Goal: Information Seeking & Learning: Learn about a topic

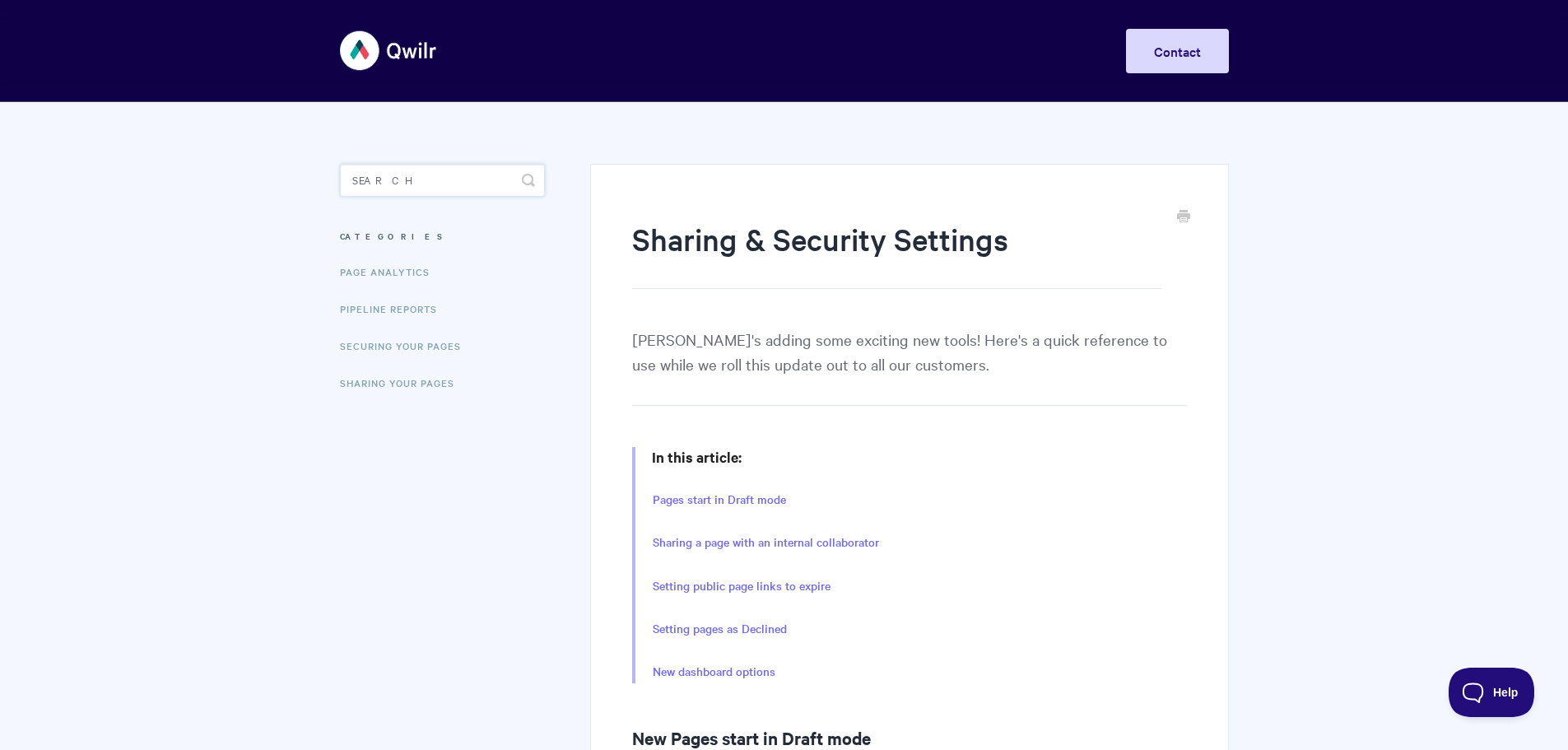
click at [434, 176] on input "Search" at bounding box center [442, 180] width 205 height 33
type input "client"
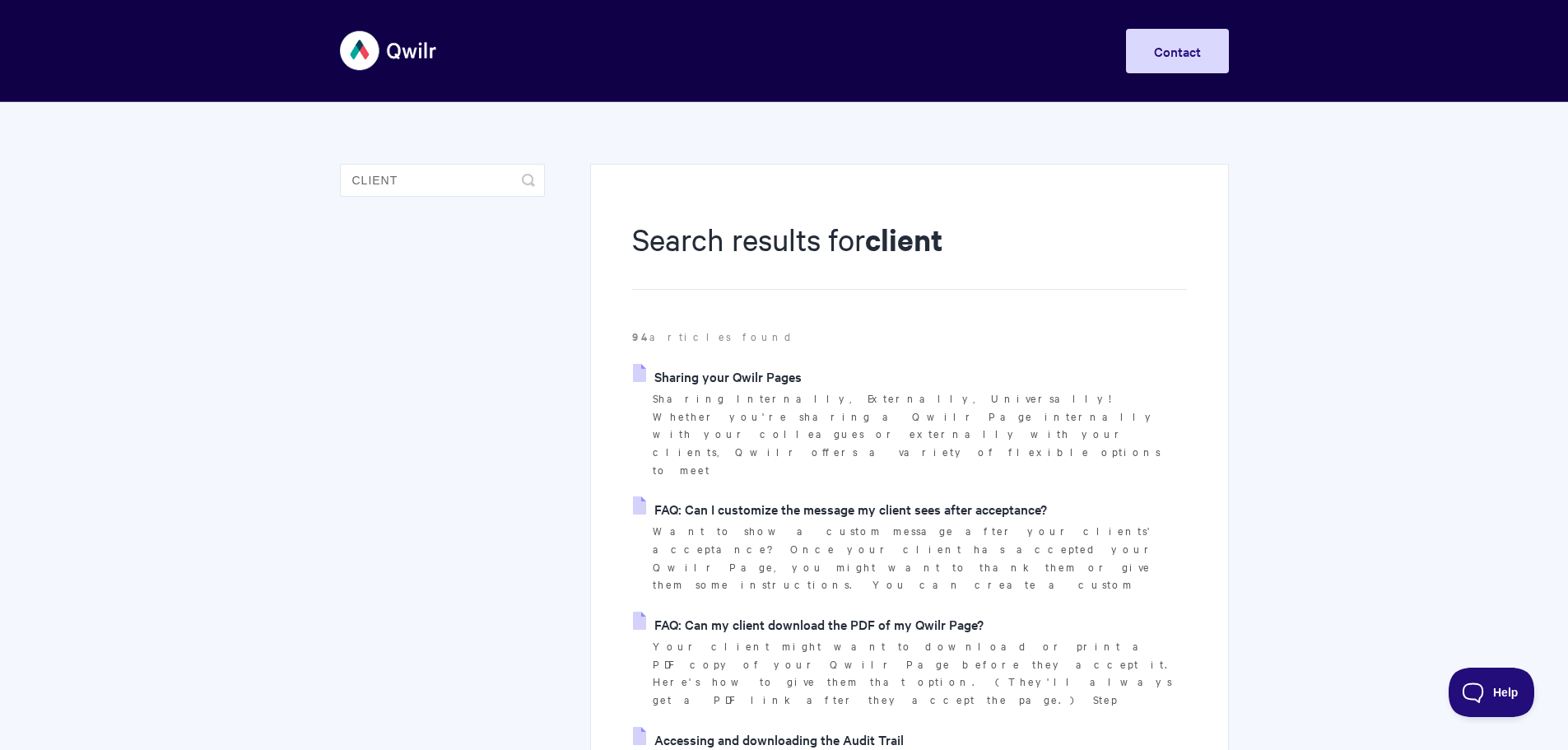
scroll to position [9, 0]
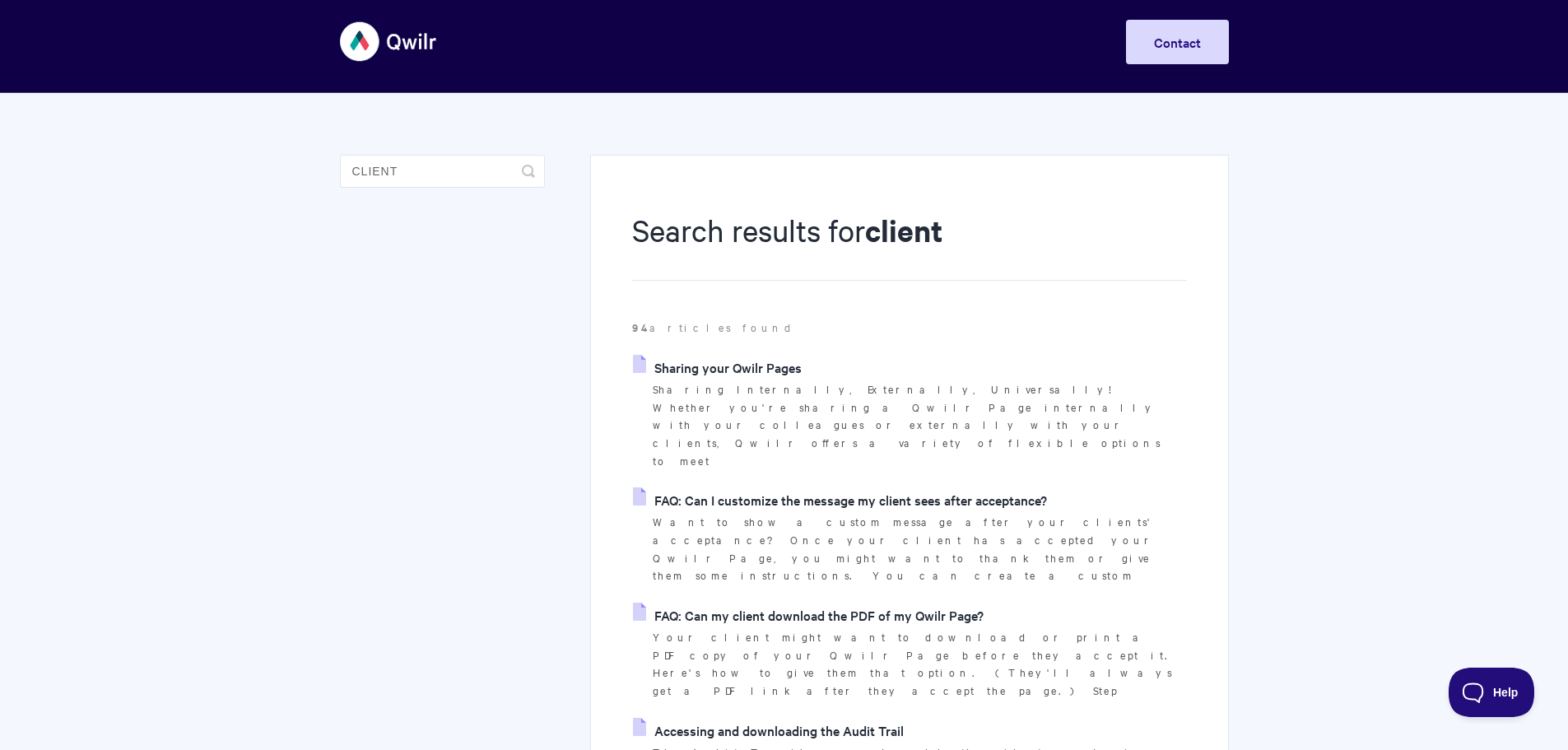
click at [735, 373] on link "Sharing your Qwilr Pages" at bounding box center [717, 367] width 169 height 25
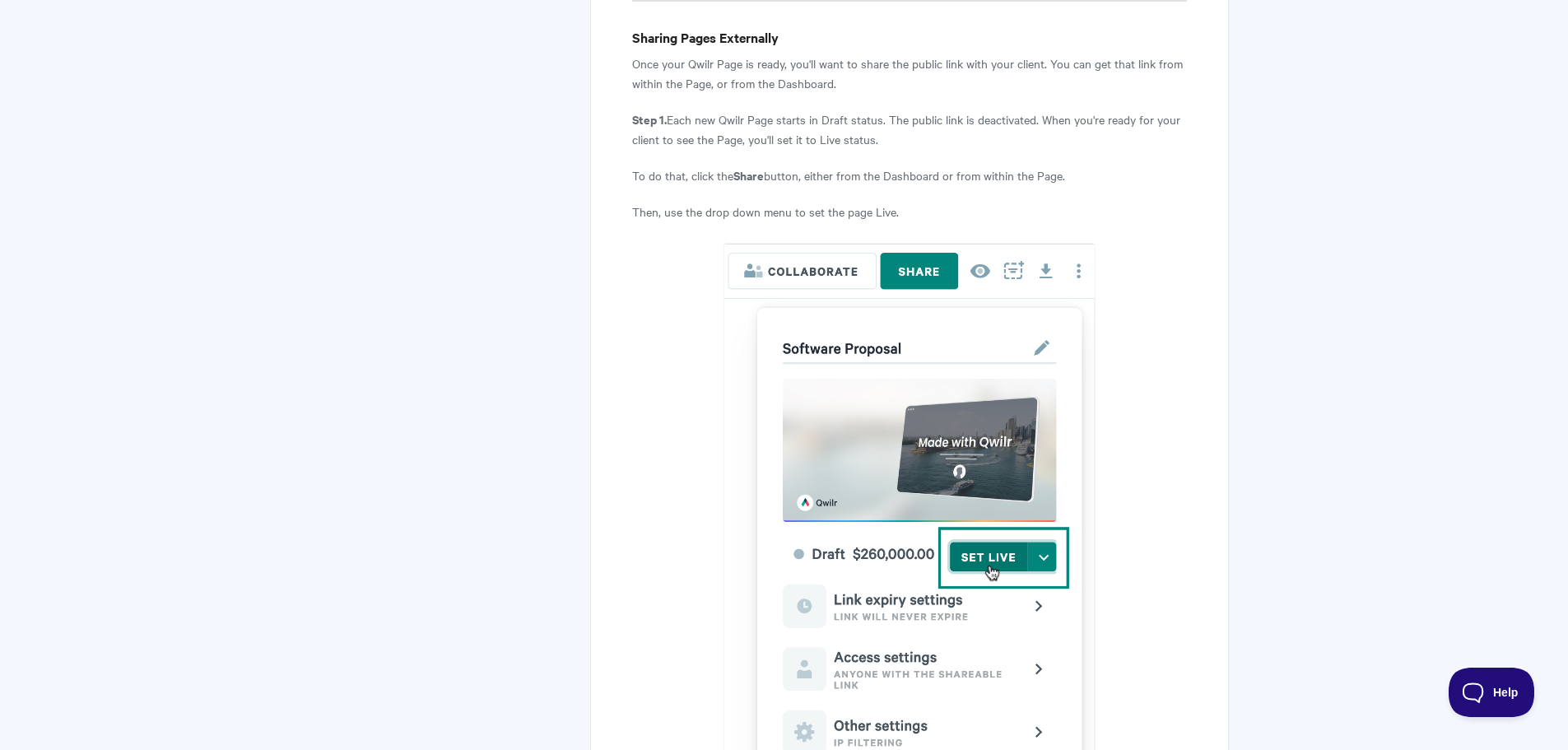
scroll to position [2857, 0]
